Goal: Task Accomplishment & Management: Complete application form

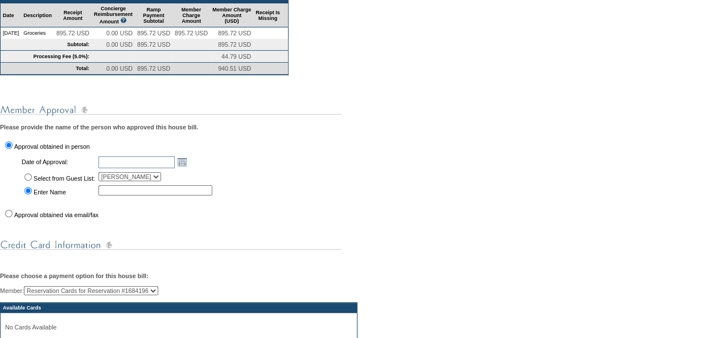
scroll to position [240, 0]
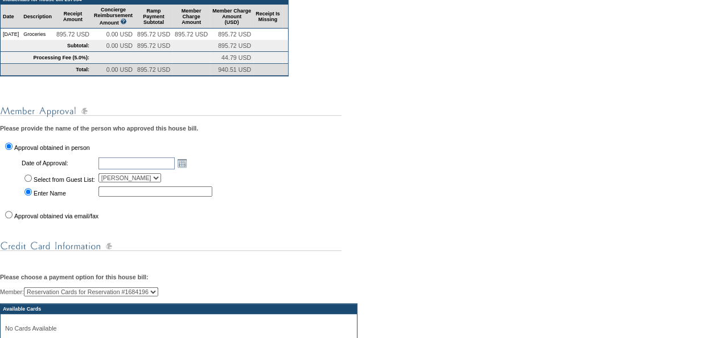
click at [10, 218] on input "Approval obtained via email/fax" at bounding box center [8, 214] width 7 height 7
radio input "true"
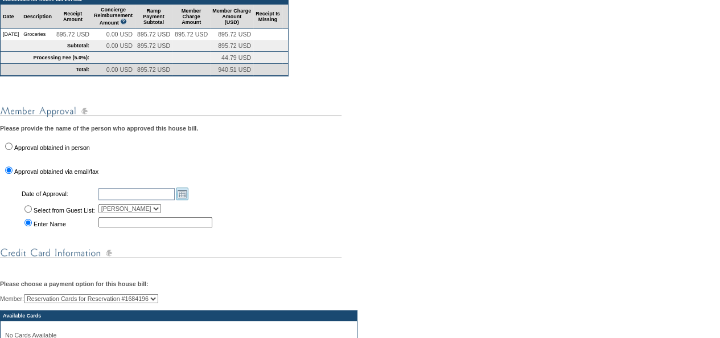
click at [188, 200] on link "Open the calendar popup." at bounding box center [182, 193] width 13 height 13
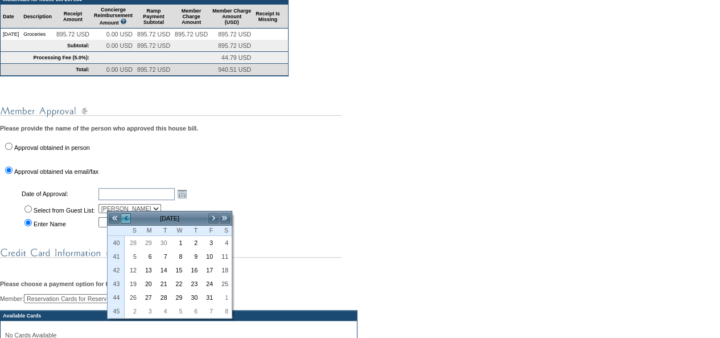
click at [127, 217] on link "<" at bounding box center [125, 217] width 11 height 11
click at [166, 264] on link "15" at bounding box center [163, 270] width 14 height 13
type input "[DATE]"
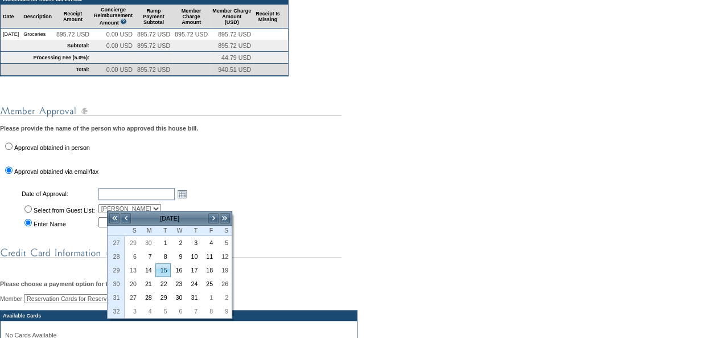
type input "[DATE]"
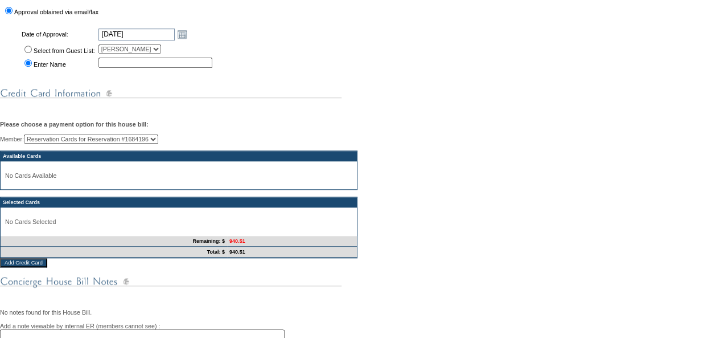
scroll to position [397, 0]
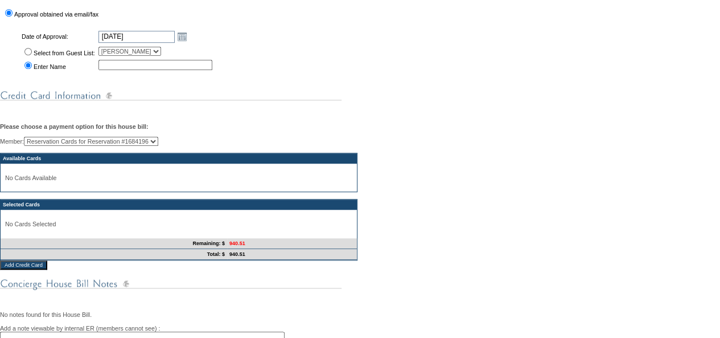
click at [23, 269] on input "Add Credit Card" at bounding box center [23, 264] width 47 height 9
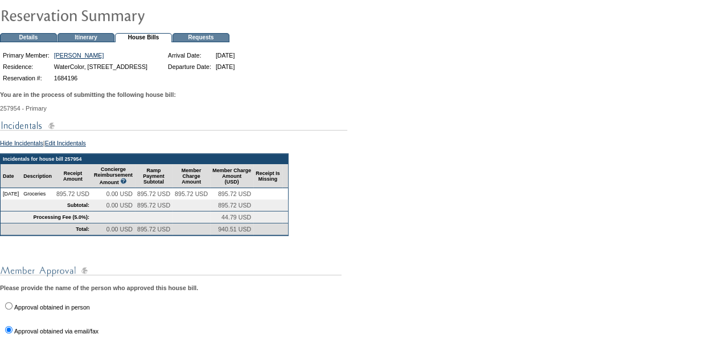
scroll to position [0, 0]
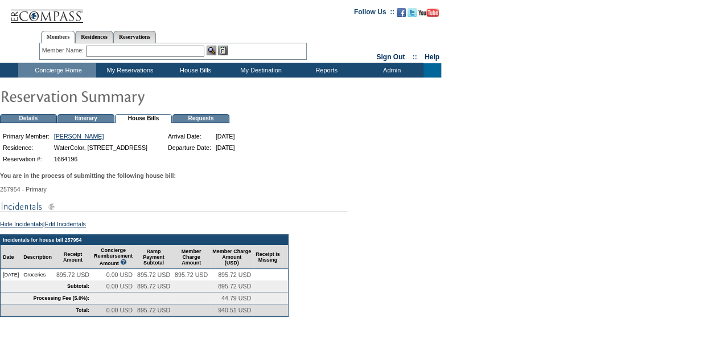
drag, startPoint x: 395, startPoint y: 277, endPoint x: 396, endPoint y: 232, distance: 45.0
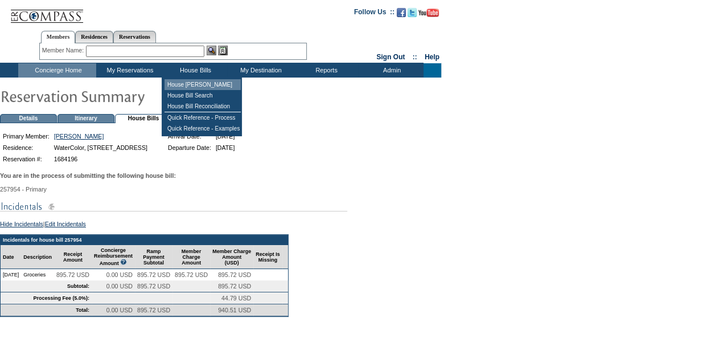
click at [199, 83] on td "House [PERSON_NAME]" at bounding box center [202, 84] width 76 height 11
